Goal: Task Accomplishment & Management: Use online tool/utility

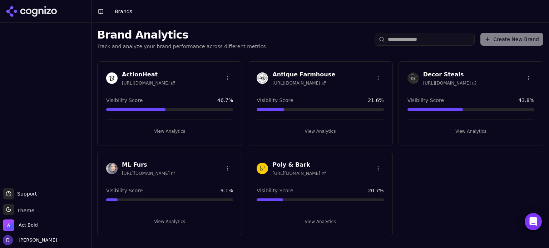
click at [141, 77] on h3 "ActionHeat" at bounding box center [148, 74] width 53 height 9
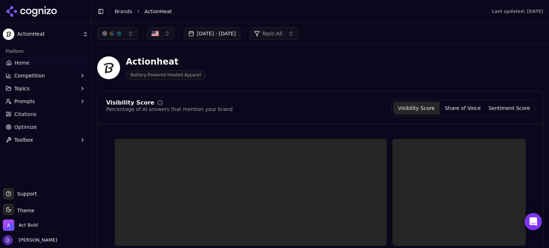
click at [41, 130] on link "Optimize" at bounding box center [45, 127] width 85 height 11
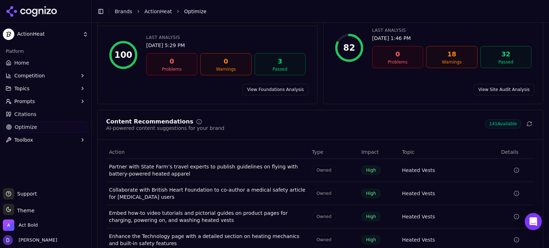
scroll to position [110, 0]
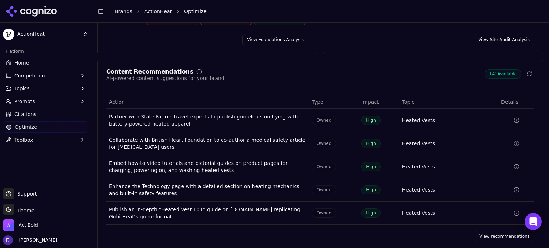
click at [502, 231] on link "View recommendations" at bounding box center [505, 236] width 60 height 11
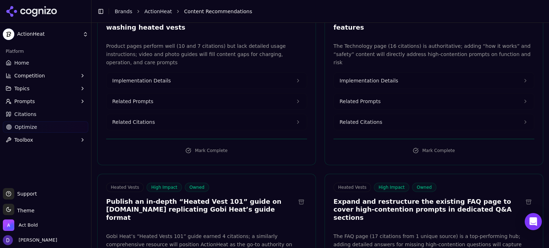
scroll to position [381, 0]
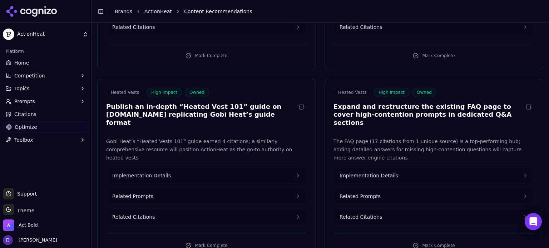
click at [191, 240] on button "Mark Complete" at bounding box center [206, 245] width 201 height 11
click at [200, 240] on button "Mark Complete" at bounding box center [206, 245] width 201 height 11
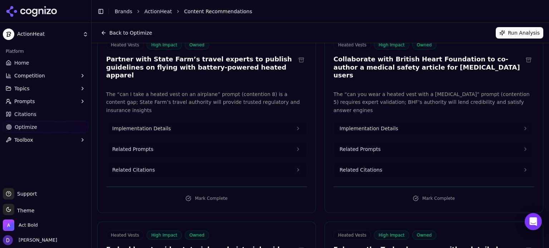
scroll to position [0, 0]
